Goal: Communication & Community: Answer question/provide support

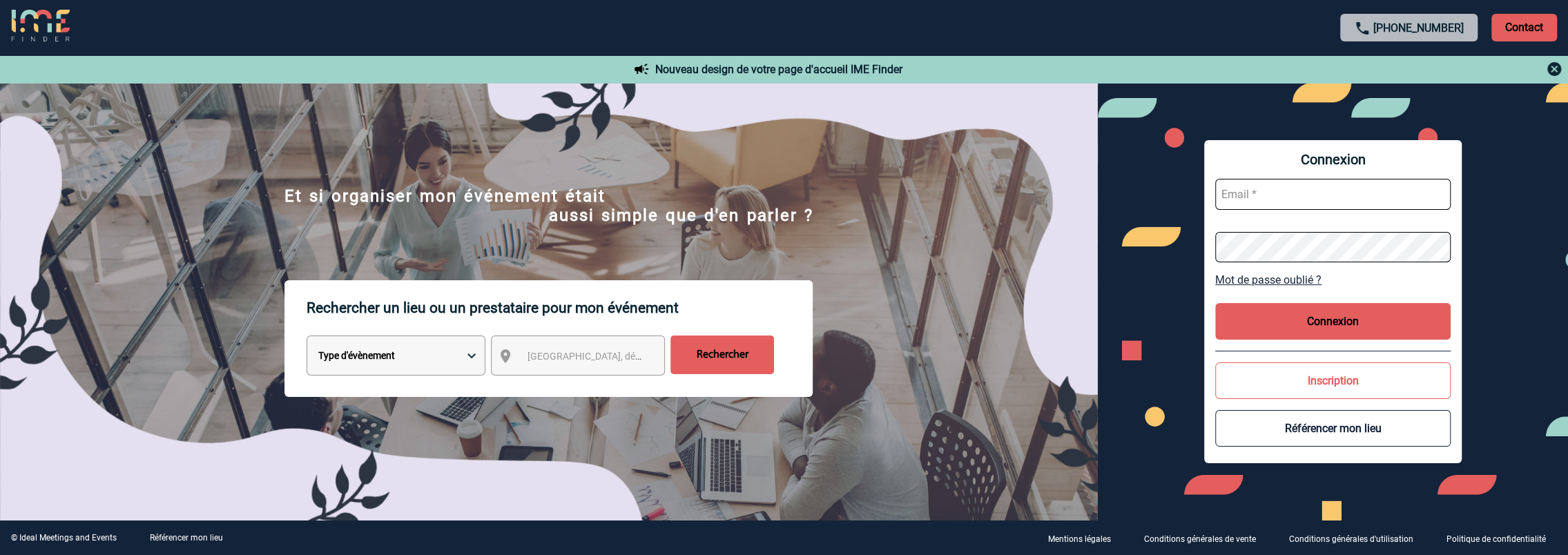
type input "Anne-Catherine.DELECROIX@3ds.com"
click at [1361, 325] on button "Connexion" at bounding box center [1333, 321] width 235 height 37
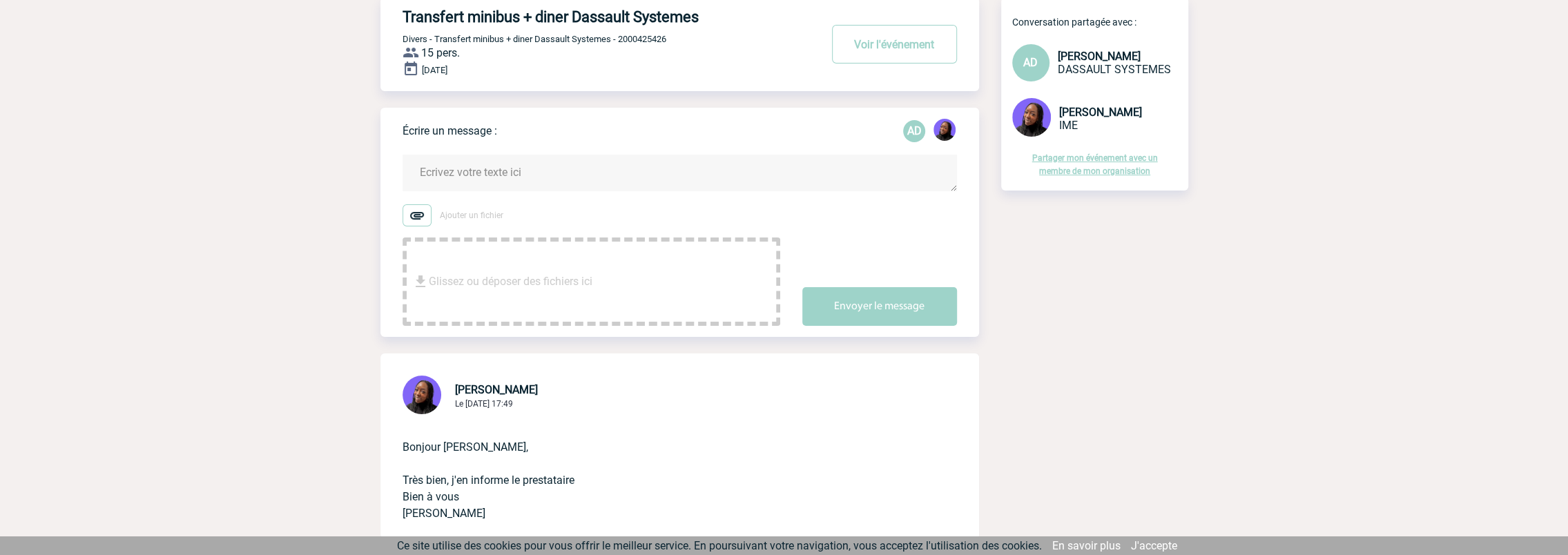
scroll to position [276, 0]
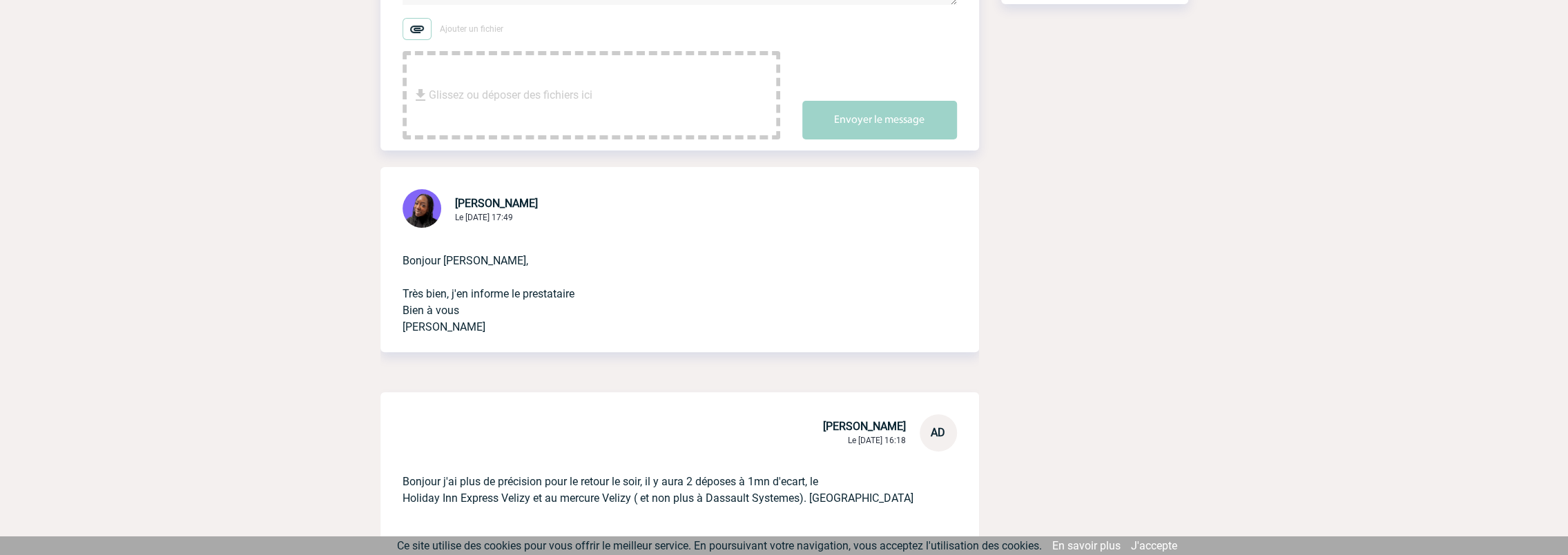
click at [455, 263] on p "Bonjour [PERSON_NAME], Très bien, j'en informe le prestataire Bien à vous [PERS…" at bounding box center [660, 282] width 516 height 105
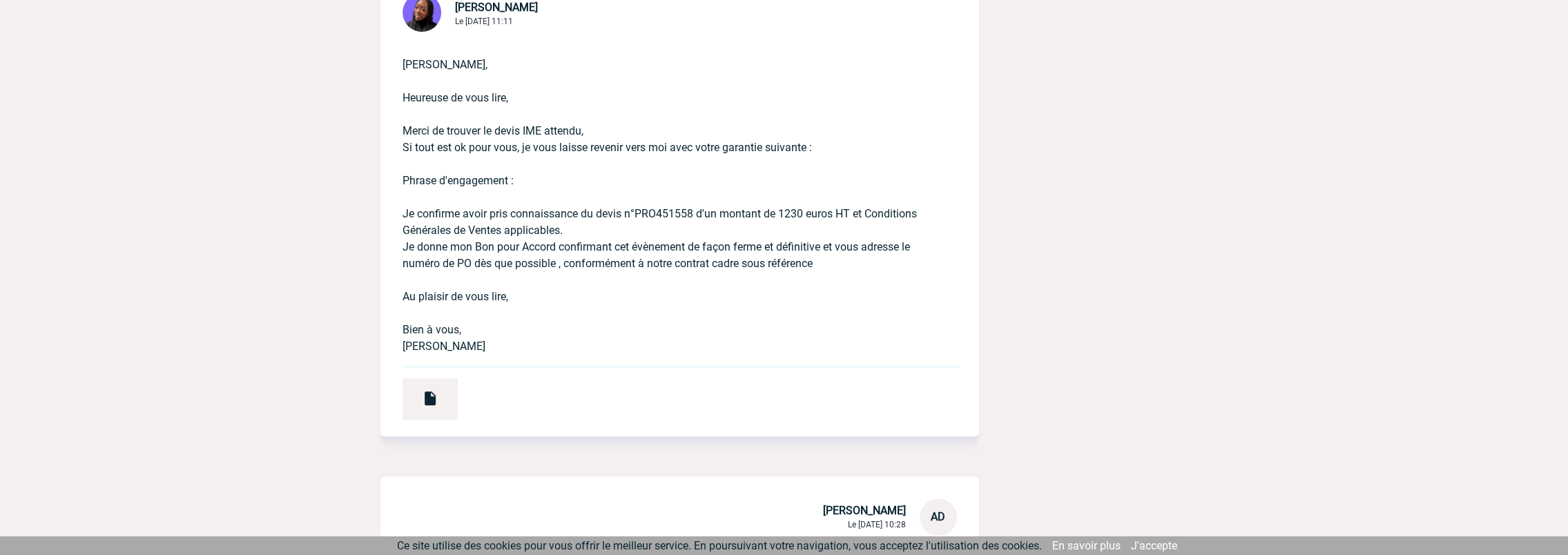
scroll to position [5451, 0]
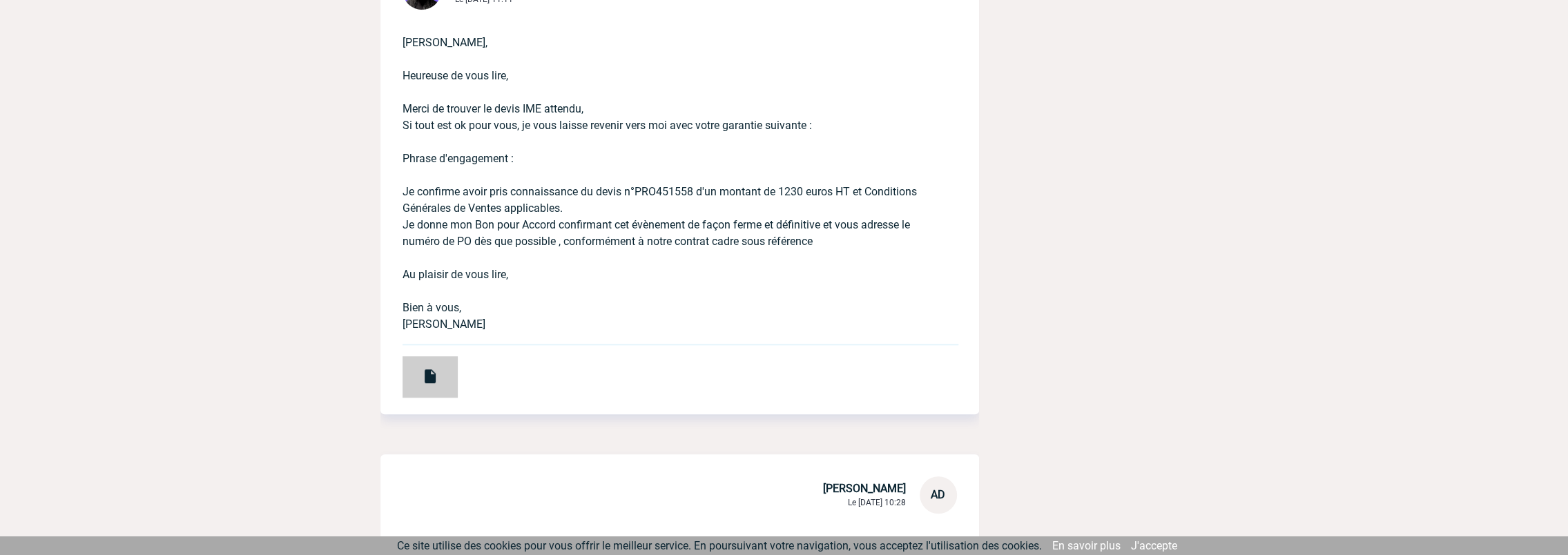
click at [438, 364] on div at bounding box center [430, 377] width 55 height 42
